Goal: Task Accomplishment & Management: Manage account settings

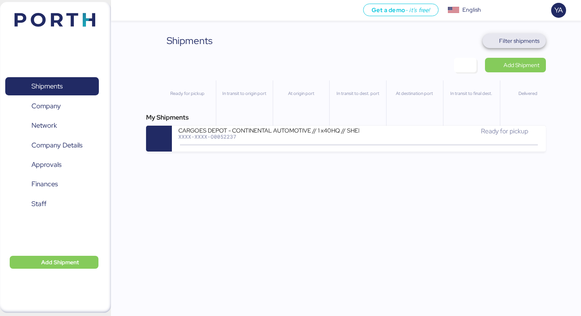
click at [512, 39] on span "Filter shipments" at bounding box center [519, 41] width 40 height 10
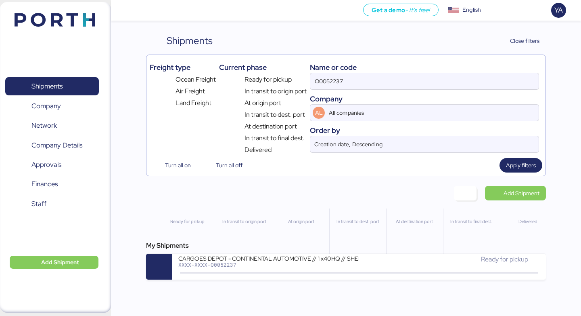
click at [395, 79] on input "O0052237" at bounding box center [424, 81] width 228 height 16
paste input "1"
type input "O0052137"
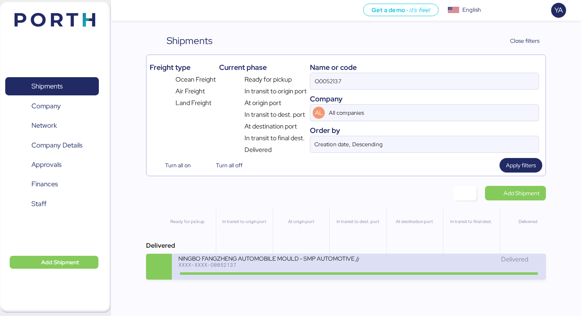
click at [276, 270] on div "NINGBO FANGZHENG AUTOMOBILE MOULD - SMP AUTOMOTIVE // 3x20OT // NINGBO - MANZAN…" at bounding box center [268, 262] width 180 height 17
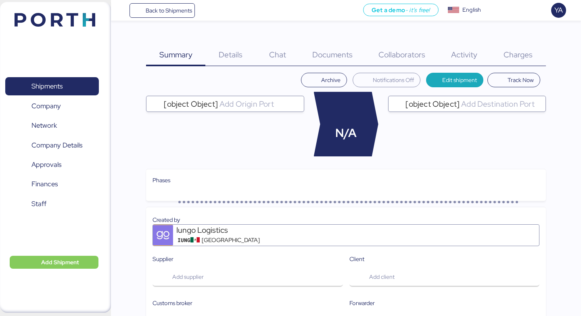
click at [529, 54] on span "Charges" at bounding box center [518, 54] width 29 height 10
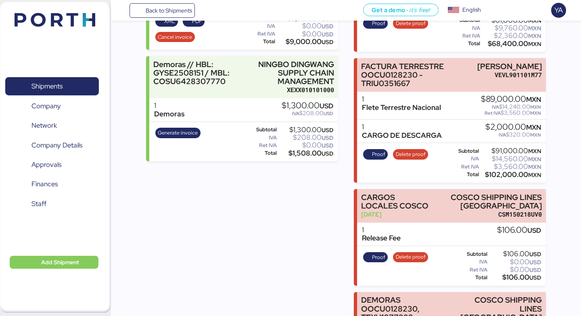
scroll to position [301, 0]
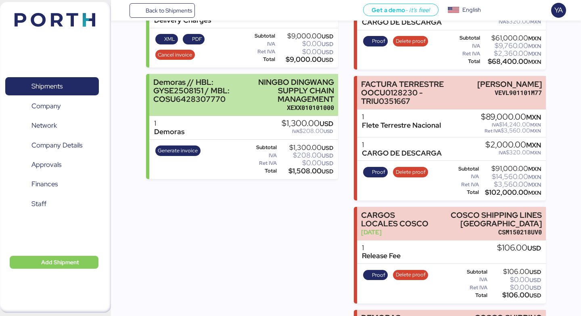
click at [274, 107] on div "XEXX010101000" at bounding box center [292, 107] width 84 height 8
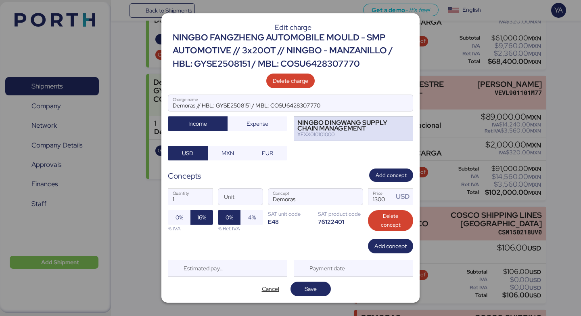
click at [365, 129] on div "NINGBO DINGWANG SUPPLY CHAIN MANAGEMENT" at bounding box center [349, 126] width 103 height 12
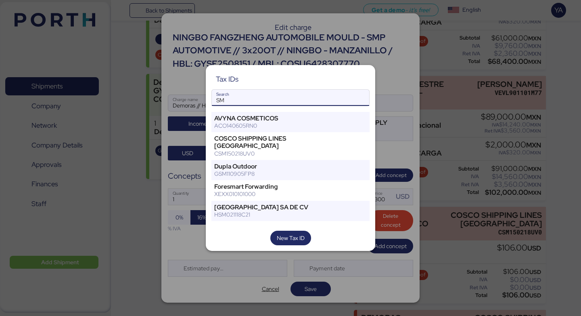
type input "S"
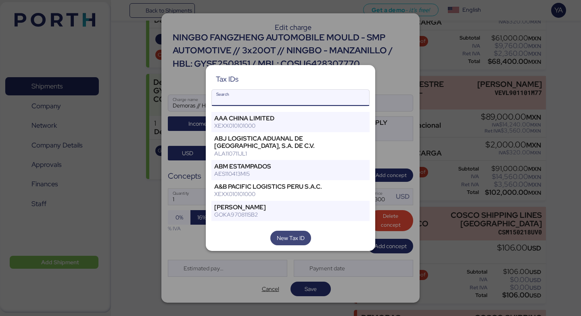
click at [280, 235] on span "New Tax ID" at bounding box center [291, 238] width 28 height 10
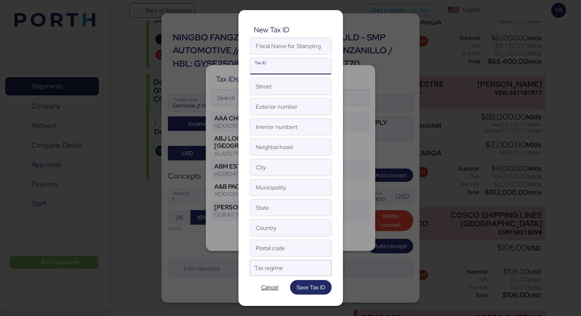
click at [294, 67] on input "Tax ID" at bounding box center [290, 66] width 81 height 16
paste input "PME971003NH7"
type input "PME971003NH7"
click at [275, 44] on input "Fiscal Name for Stamping" at bounding box center [290, 46] width 81 height 16
paste input "SMP AUTOMOTIVE SYSTEMS [GEOGRAPHIC_DATA]"
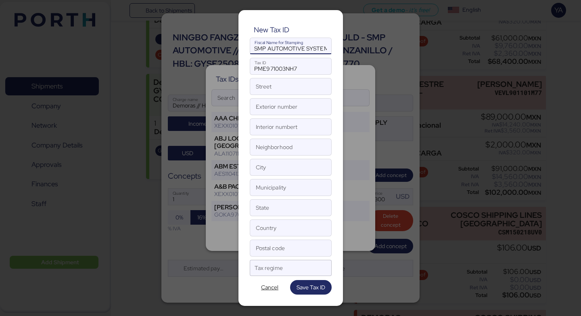
scroll to position [0, 28]
type input "SMP AUTOMOTIVE SYSTEMS [GEOGRAPHIC_DATA]"
click at [285, 87] on input "Street" at bounding box center [290, 86] width 81 height 16
paste input "[GEOGRAPHIC_DATA]"
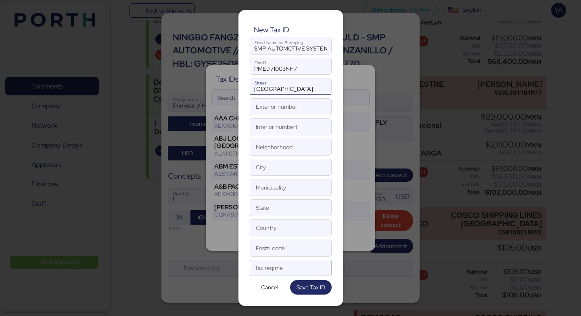
type input "[GEOGRAPHIC_DATA]"
click at [286, 246] on input "Postal code" at bounding box center [290, 248] width 81 height 16
paste input "Postal:72700"
drag, startPoint x: 271, startPoint y: 252, endPoint x: 217, endPoint y: 252, distance: 54.1
click at [217, 252] on div "New Tax ID SMP AUTOMOTIVE SYSTEMS [GEOGRAPHIC_DATA] Fiscal Name for Stamping PM…" at bounding box center [290, 158] width 581 height 316
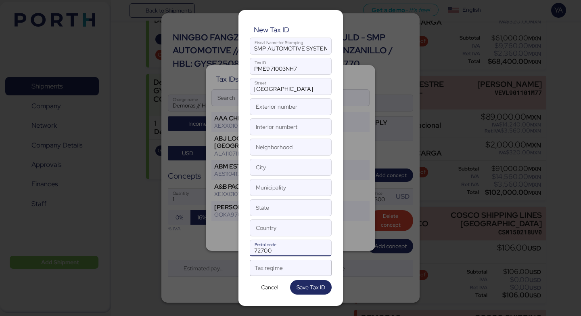
type input "72700"
click at [266, 105] on input "Exterior number" at bounding box center [290, 107] width 81 height 16
type input "480"
click at [278, 140] on input "Neighborhood" at bounding box center [290, 147] width 81 height 16
paste input "SAN [PERSON_NAME] CUAUTLANCINGO CENTRO"
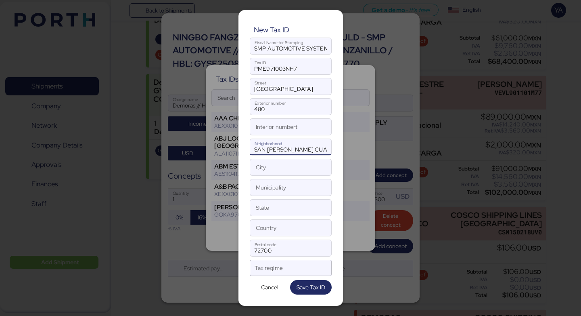
scroll to position [0, 31]
type input "SAN [PERSON_NAME] CUAUTLANCINGO CENTRO"
click at [278, 202] on input "State" at bounding box center [290, 207] width 81 height 16
paste input "PUEBLA"
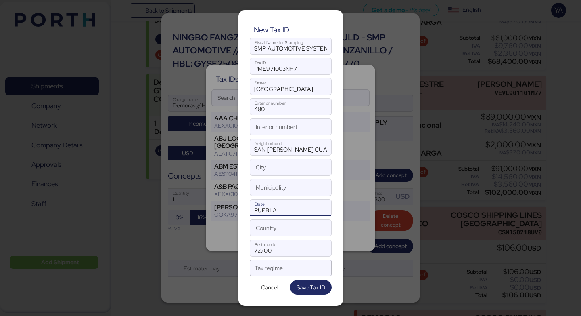
type input "PUEBLA"
click at [276, 223] on input "Country" at bounding box center [290, 228] width 81 height 16
type input "[GEOGRAPHIC_DATA]"
click at [272, 164] on input "City" at bounding box center [290, 167] width 81 height 16
click at [284, 185] on input "Municipality" at bounding box center [290, 187] width 81 height 16
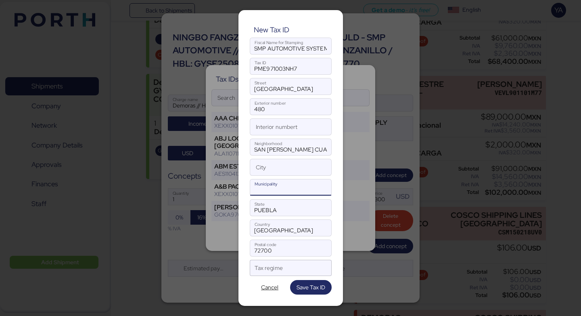
paste input "CUAUTLANCINGO"
type input "CUAUTLANCINGO"
click at [278, 170] on input "City" at bounding box center [290, 167] width 81 height 16
paste input "CUAUTLANCINGO"
type input "CUAUTLANCINGO"
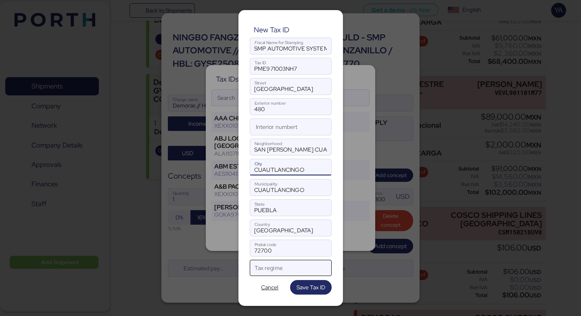
click at [288, 273] on div at bounding box center [284, 270] width 58 height 10
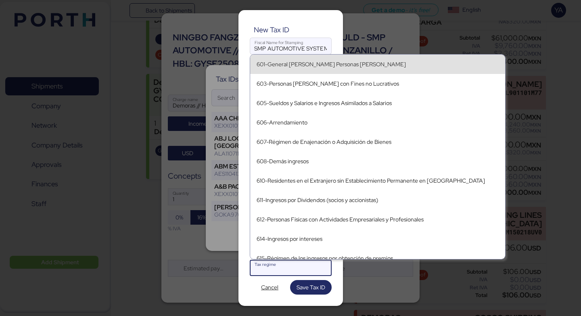
click at [307, 61] on div "601-General [PERSON_NAME] Personas [PERSON_NAME]" at bounding box center [378, 64] width 242 height 7
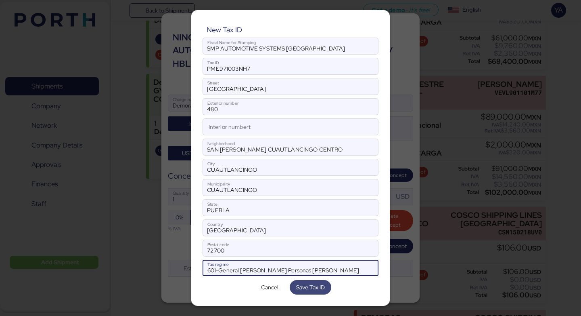
click at [310, 289] on span "Save Tax ID" at bounding box center [310, 287] width 29 height 10
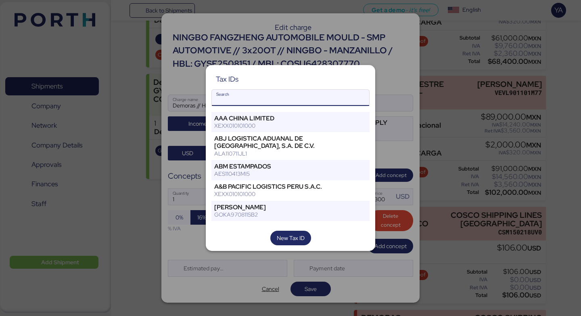
click at [281, 96] on input "Search" at bounding box center [290, 98] width 157 height 16
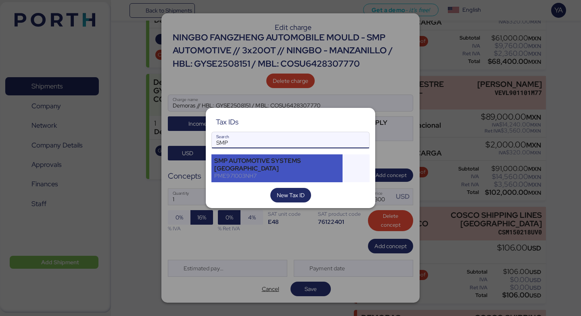
type input "SMP"
click at [243, 161] on div "SMP AUTOMOTIVE SYSTEMS [GEOGRAPHIC_DATA]" at bounding box center [277, 164] width 126 height 15
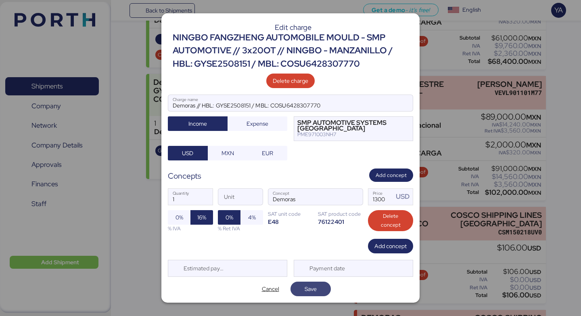
click at [306, 284] on span "Save" at bounding box center [311, 289] width 12 height 10
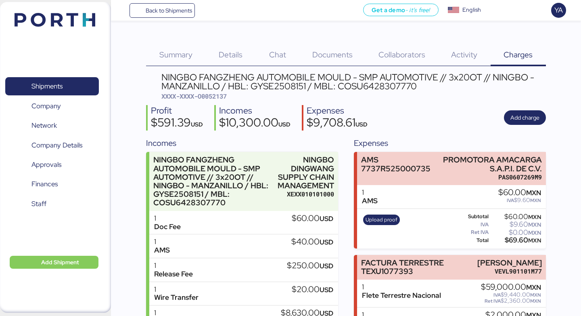
click at [222, 94] on span "XXXX-XXXX-O0052137" at bounding box center [193, 96] width 65 height 8
copy span "O0052137"
click at [195, 83] on div "NINGBO FANGZHENG AUTOMOBILE MOULD - SMP AUTOMOTIVE // 3x20OT // NINGBO - MANZAN…" at bounding box center [353, 82] width 384 height 18
